Goal: Navigation & Orientation: Find specific page/section

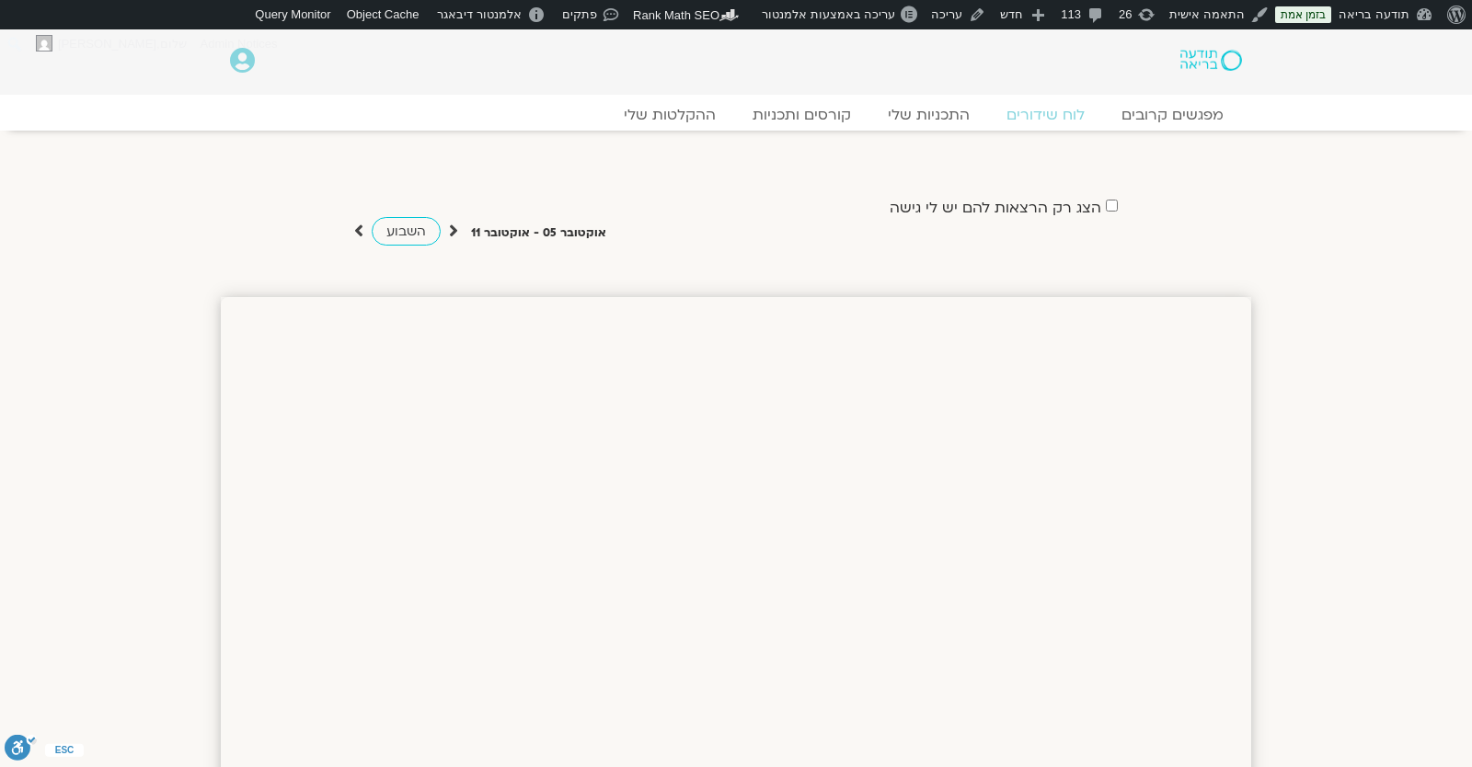
click at [1199, 63] on img at bounding box center [1211, 60] width 62 height 21
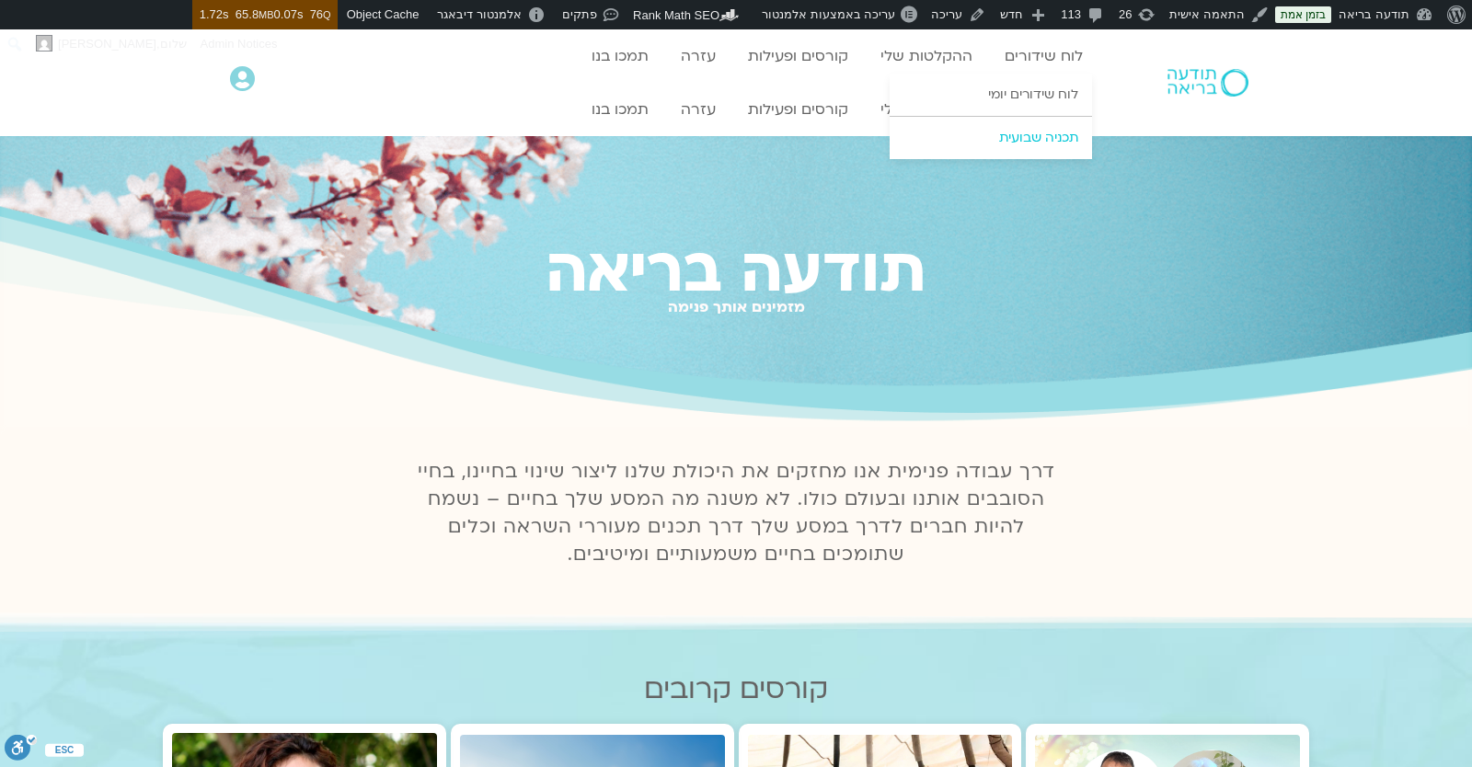
click at [1038, 141] on link "תכניה שבועית" at bounding box center [991, 138] width 202 height 42
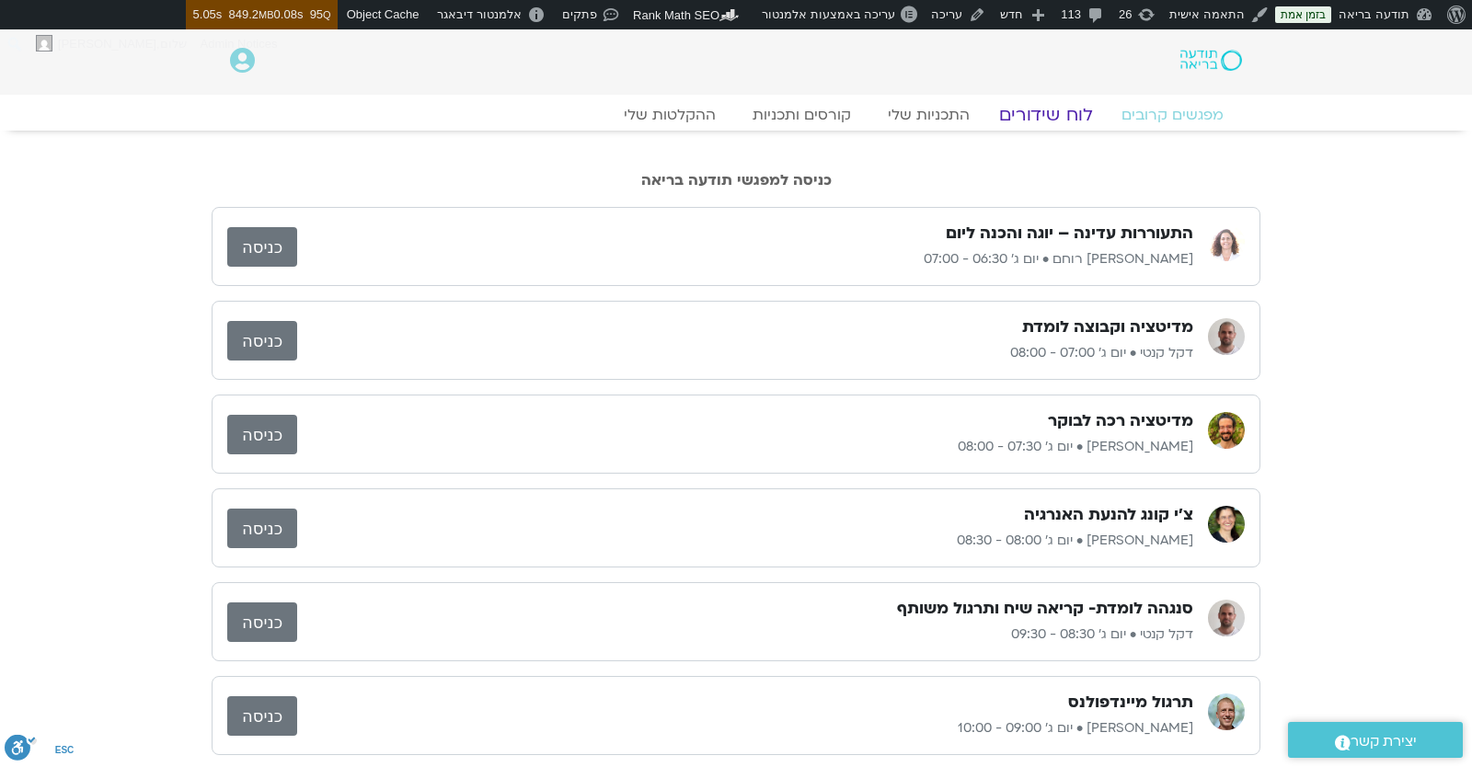
click at [1047, 115] on link "לוח שידורים" at bounding box center [1046, 115] width 138 height 22
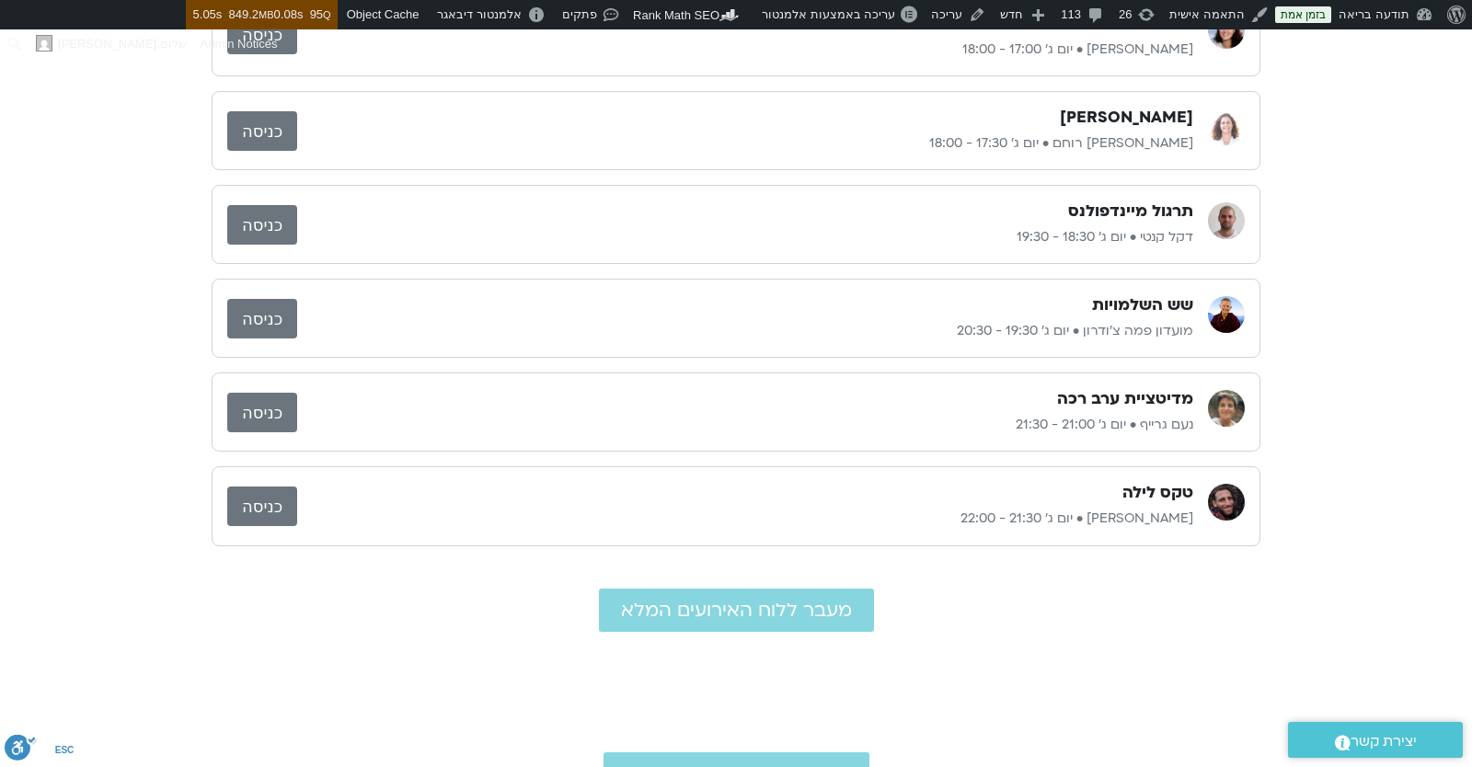
scroll to position [322, 0]
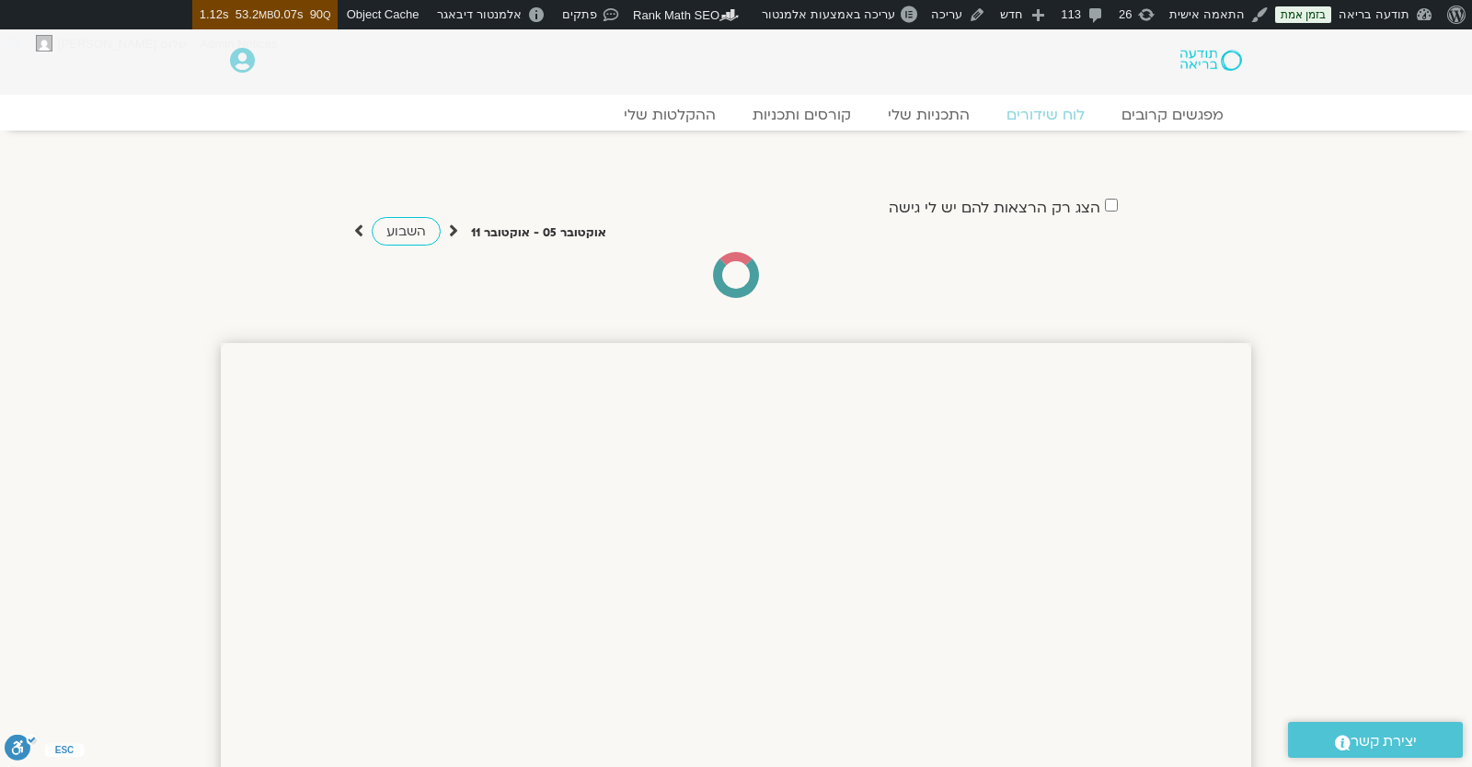
click at [826, 170] on div "הצג רק הרצאות להם יש לי גישה אוקטובר 05 - אוקטובר 11 השבוע להציג אירועים שפתוחי…" at bounding box center [736, 228] width 1031 height 140
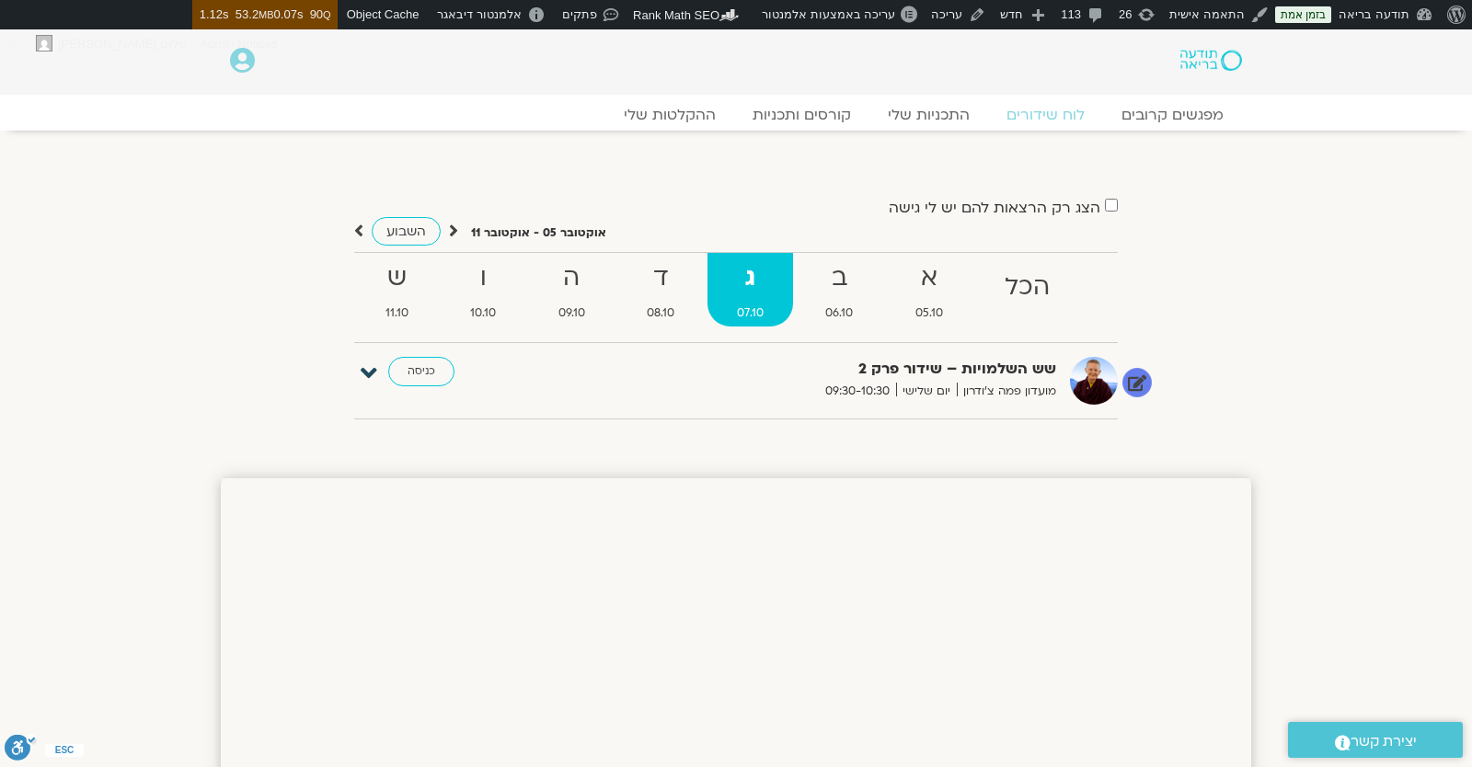
click at [376, 370] on icon at bounding box center [369, 374] width 17 height 26
click at [371, 369] on icon at bounding box center [369, 374] width 17 height 26
click at [370, 369] on icon at bounding box center [369, 374] width 17 height 26
click at [1111, 425] on link "עריכה" at bounding box center [1103, 427] width 30 height 15
click at [665, 333] on ul "הכל א 05.10 ב 06.10 ג 07.10 ד 08.10 ה 09.10 ו 10.10 ש 11.10" at bounding box center [736, 297] width 764 height 91
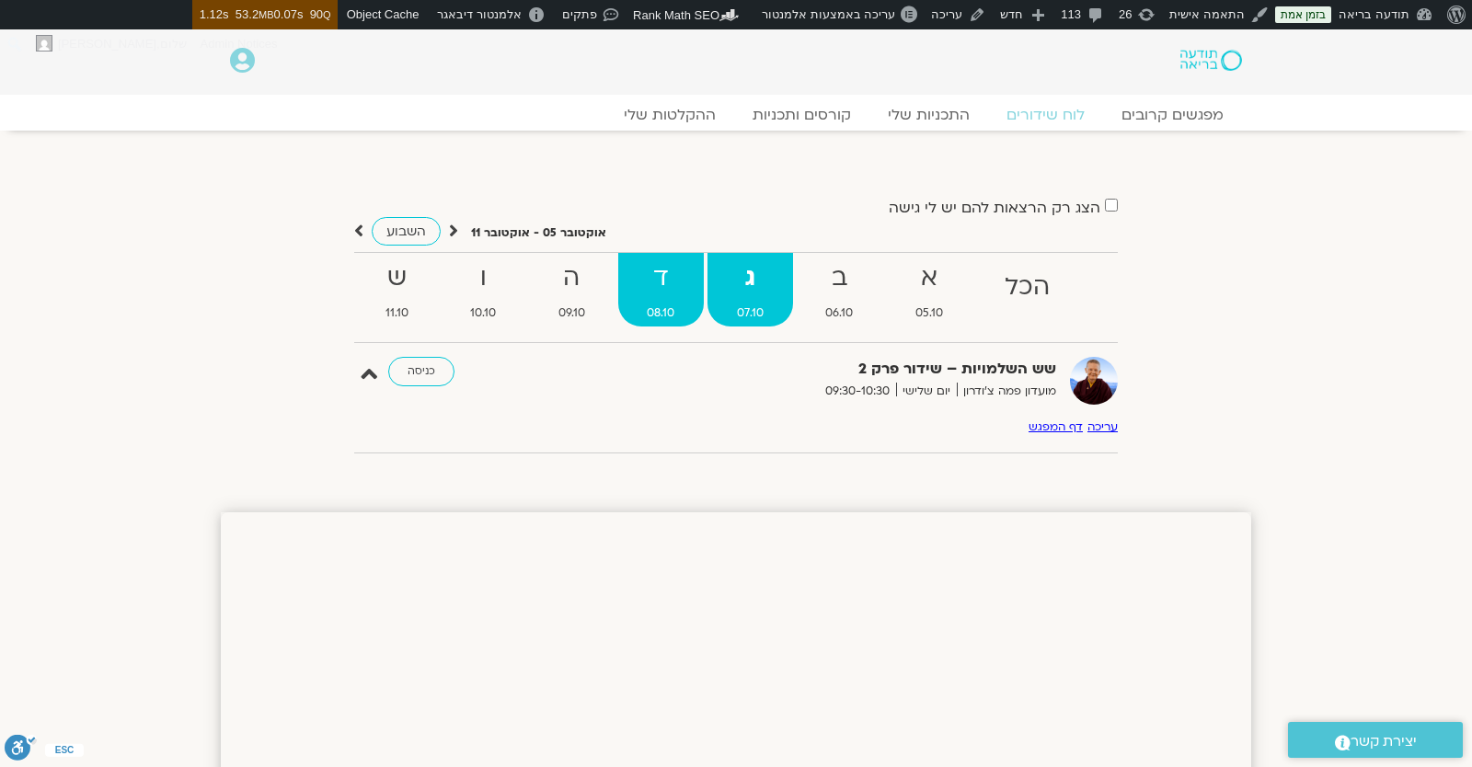
click at [664, 315] on span "08.10" at bounding box center [661, 313] width 86 height 19
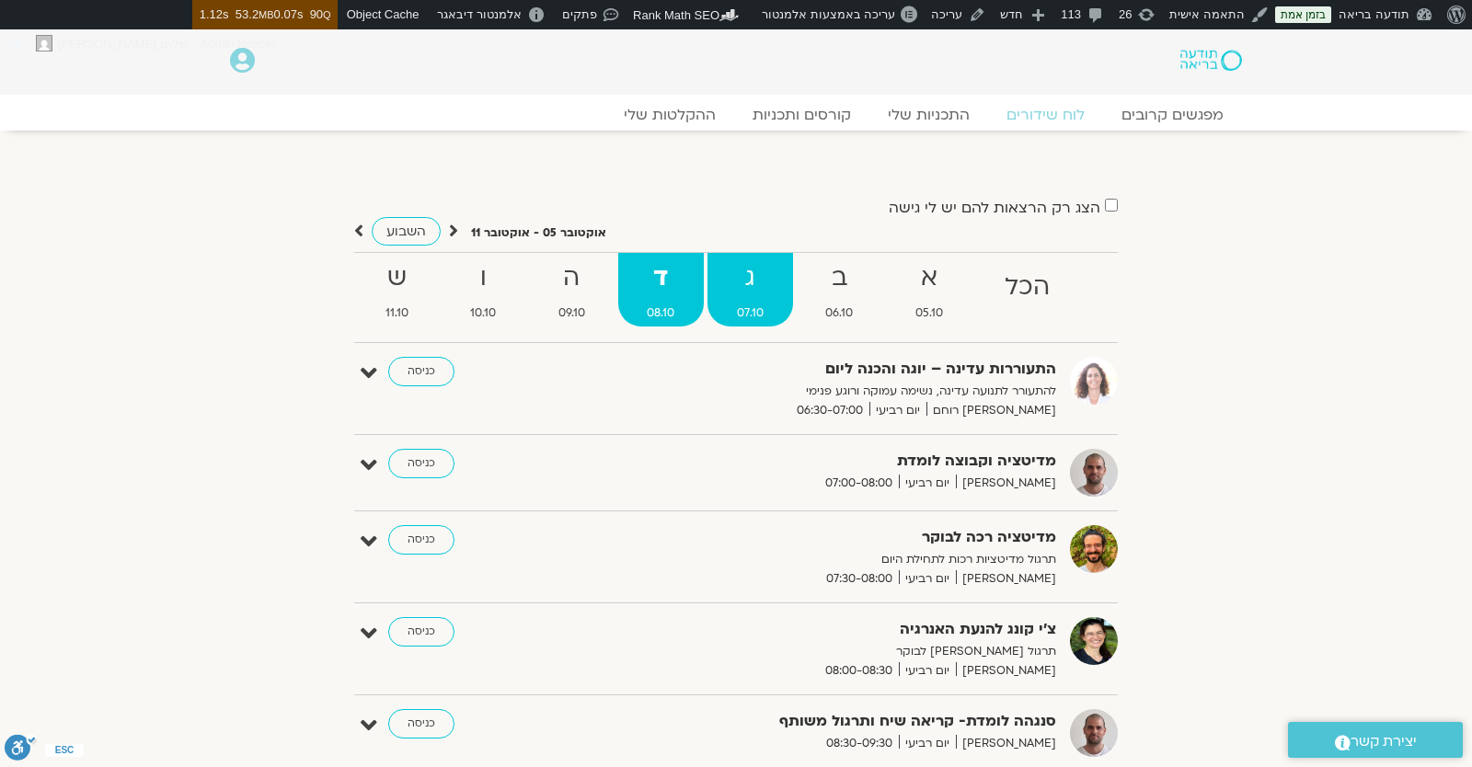
click at [766, 304] on span "07.10" at bounding box center [751, 313] width 86 height 19
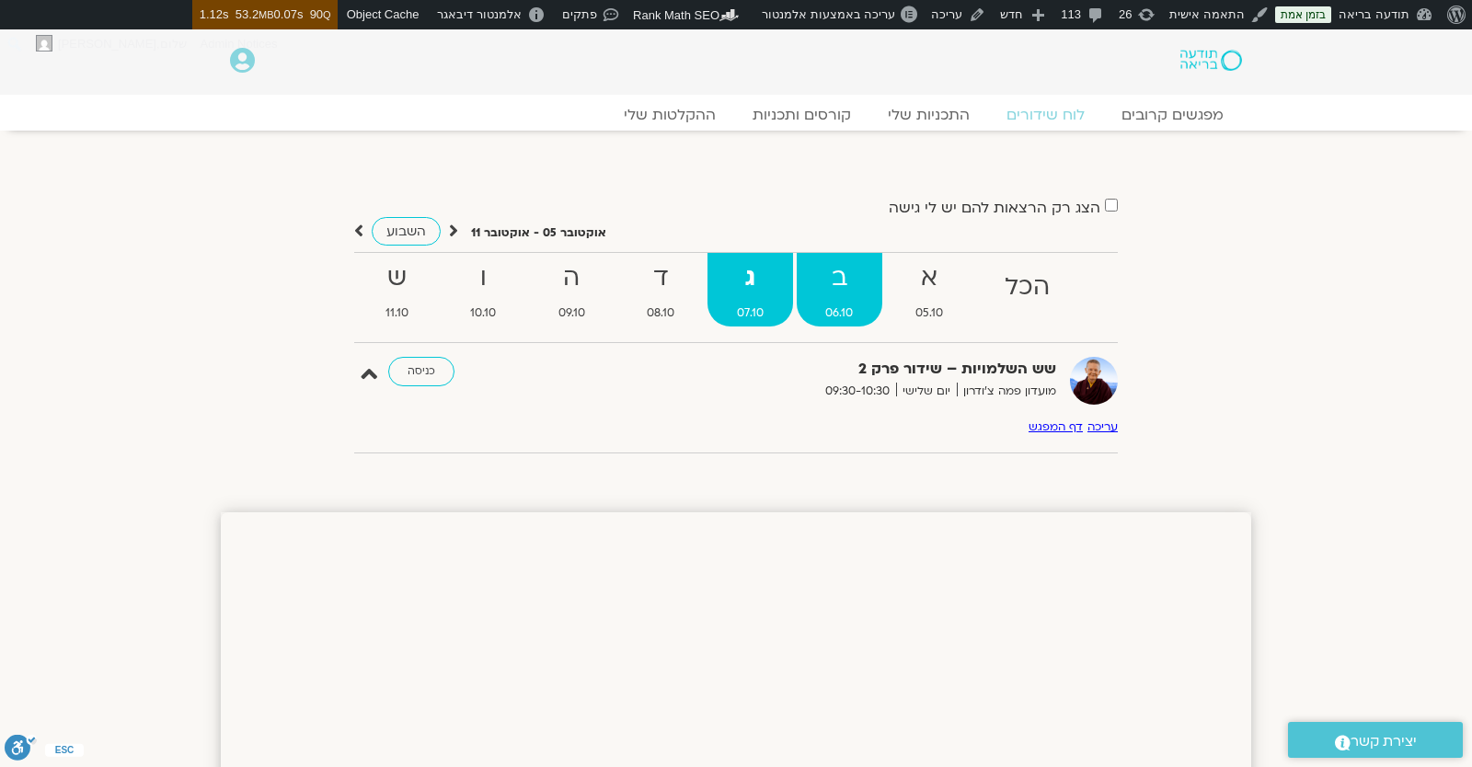
click at [881, 297] on strong "ב" at bounding box center [840, 278] width 86 height 41
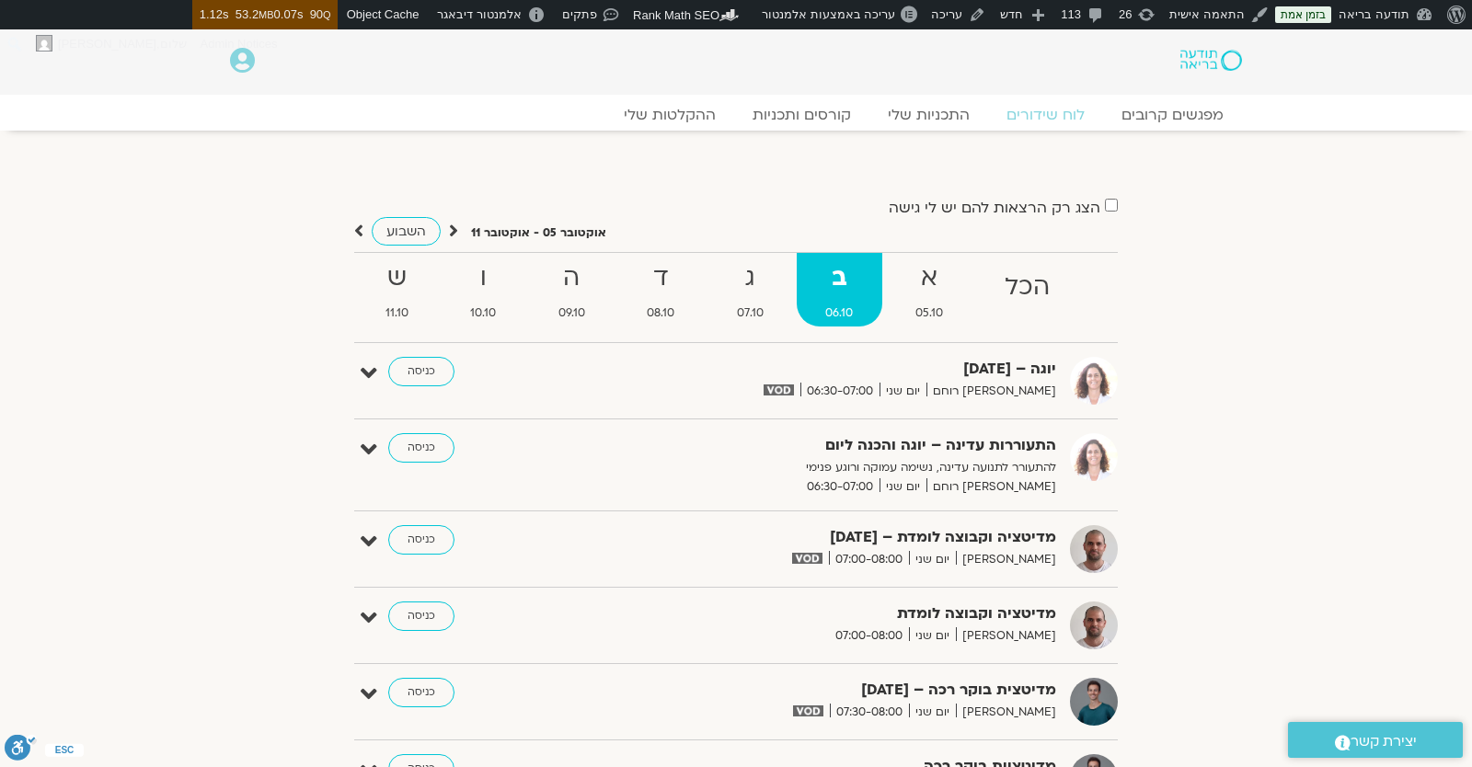
click at [807, 289] on strong "ב" at bounding box center [840, 278] width 86 height 41
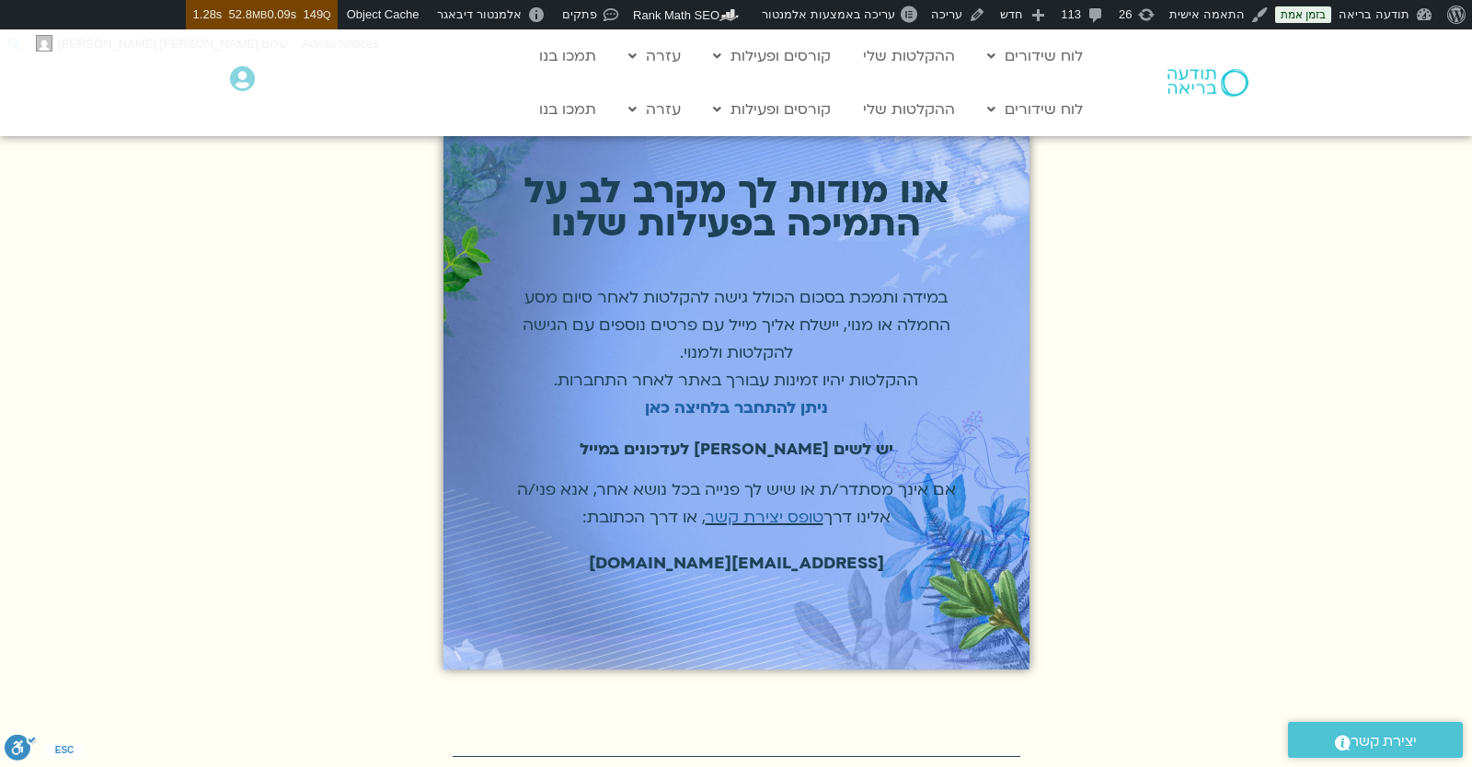
click at [410, 308] on section "[show_order_total_in_thankyou_page] אנו מודות לך מקרב לב על התמיכה בפעילות שלנו…" at bounding box center [736, 420] width 1472 height 570
click at [713, 404] on strong "ניתן להתחבר בלחיצה כאן" at bounding box center [736, 407] width 183 height 21
click at [1106, 394] on section "[show_order_total_in_thankyou_page] אנו מודות לך מקרב לב על התמיכה בפעילות שלנו…" at bounding box center [736, 420] width 1472 height 570
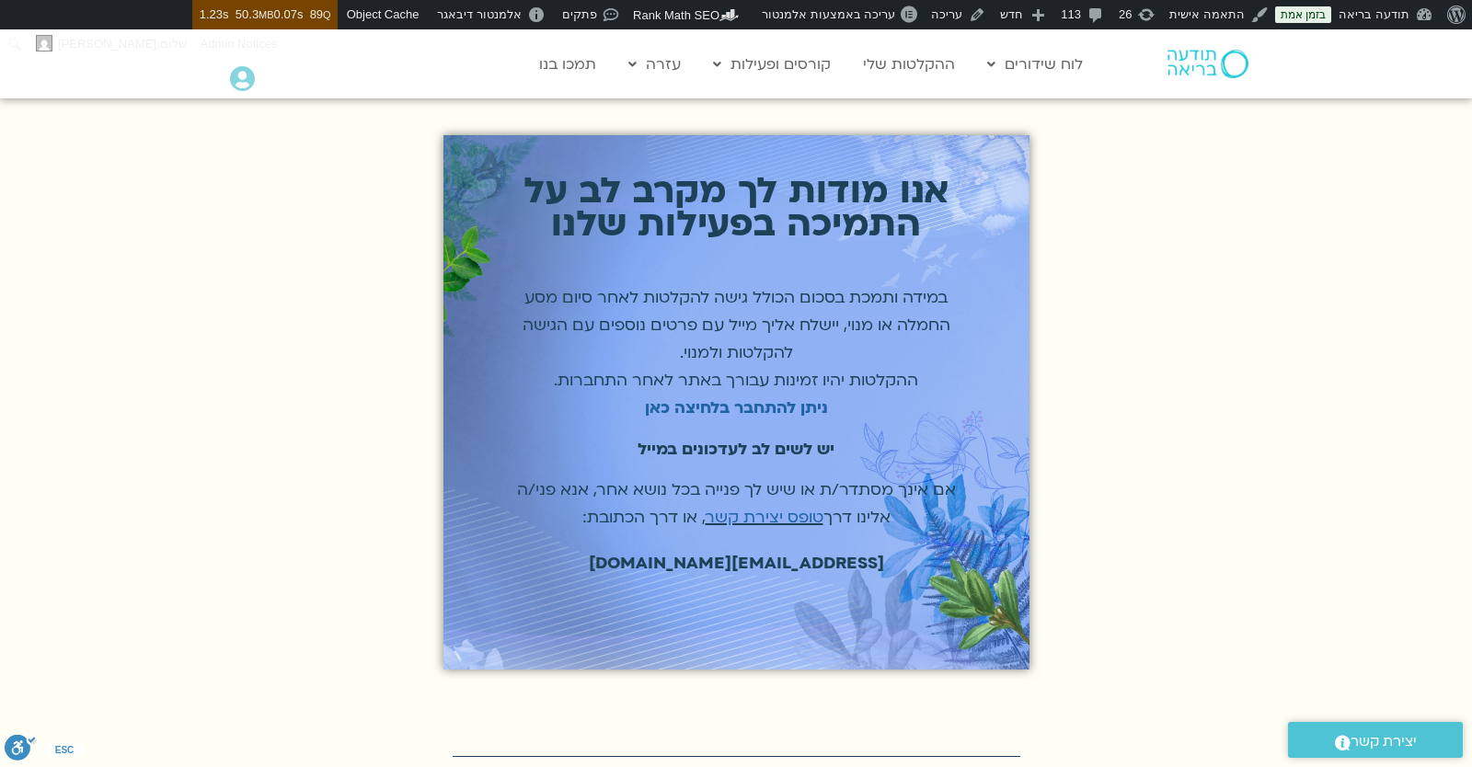
click at [385, 419] on section "[show_order_total_in_thankyou_page] אנו מודות לך מקרב לב על התמיכה בפעילות שלנו…" at bounding box center [736, 420] width 1472 height 570
click at [1023, 332] on div "[show_order_total_in_thankyou_page] אנו מודות לך מקרב לב על התמיכה בפעילות שלנו…" at bounding box center [736, 402] width 586 height 535
click at [1146, 329] on section "[show_order_total_in_thankyou_page] אנו מודות לך מקרב לב על התמיכה בפעילות שלנו…" at bounding box center [736, 420] width 1472 height 570
